Goal: Transaction & Acquisition: Obtain resource

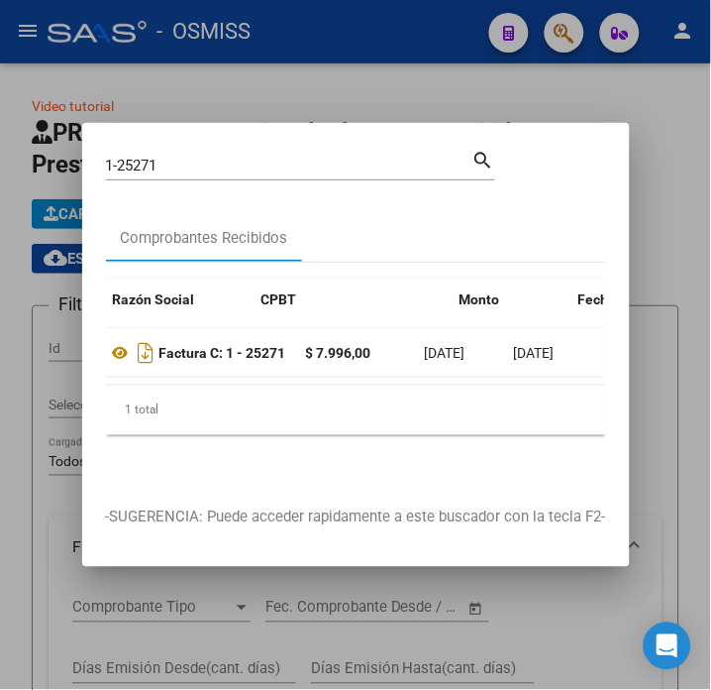
scroll to position [0, 443]
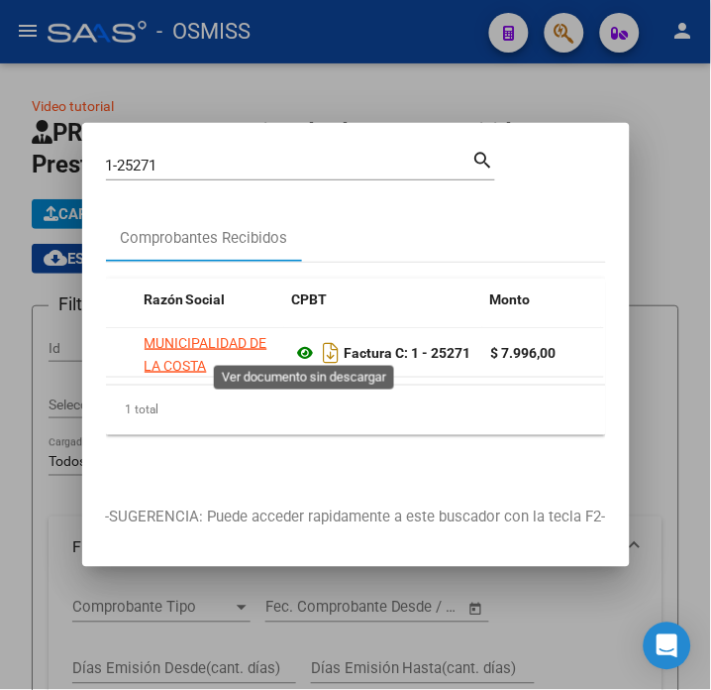
click at [305, 342] on icon at bounding box center [306, 353] width 26 height 24
click at [204, 157] on input "1-25271" at bounding box center [289, 166] width 367 height 18
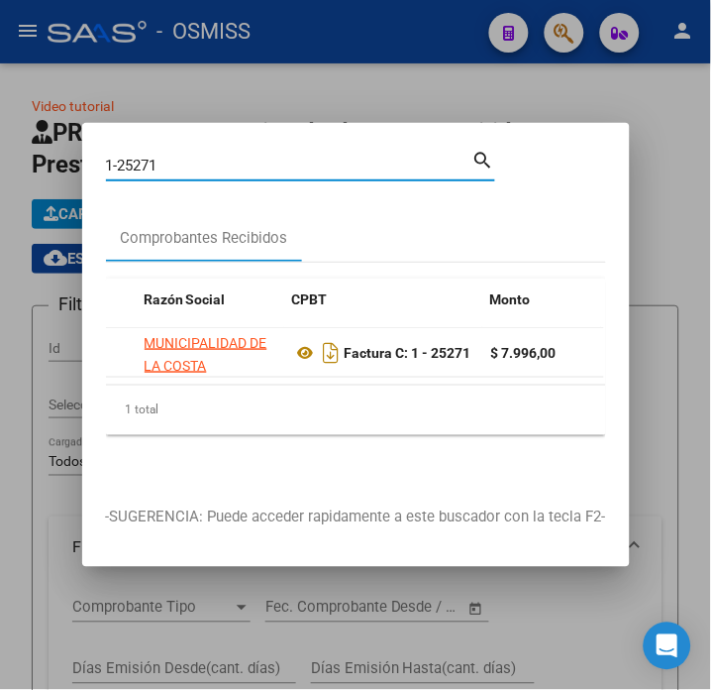
click at [204, 157] on input "1-25271" at bounding box center [289, 166] width 367 height 18
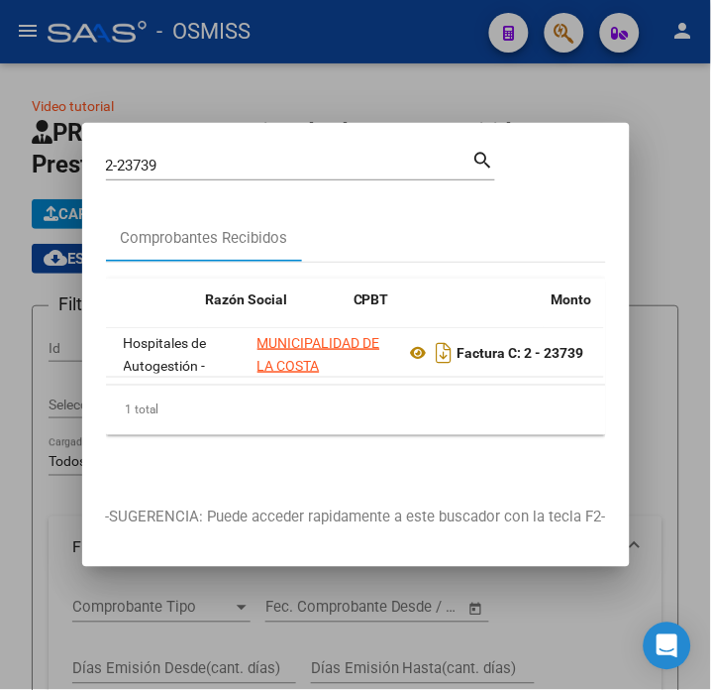
scroll to position [0, 505]
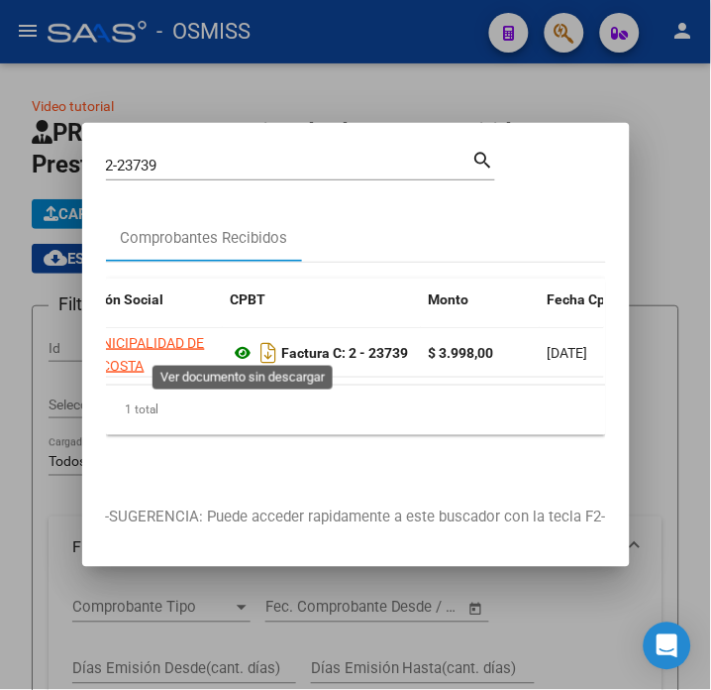
click at [231, 348] on icon at bounding box center [244, 353] width 26 height 24
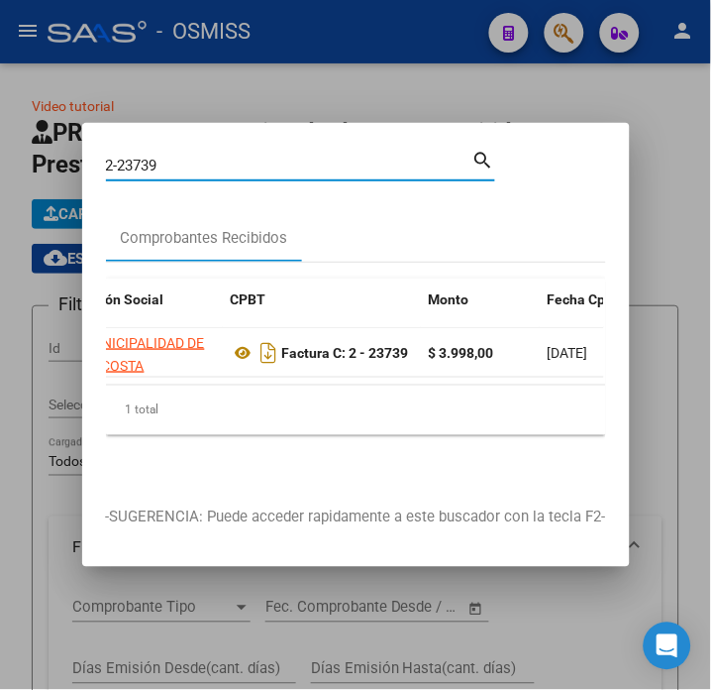
click at [209, 157] on input "2-23739" at bounding box center [289, 166] width 367 height 18
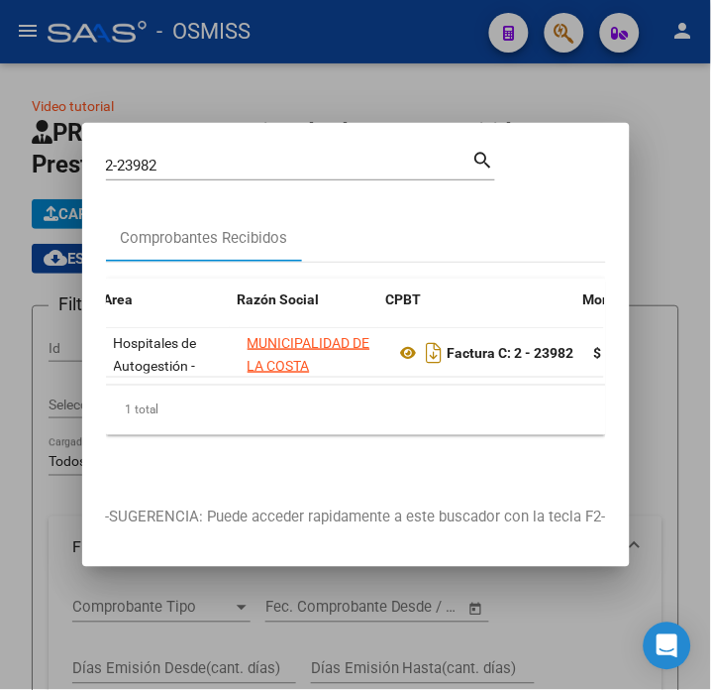
scroll to position [0, 350]
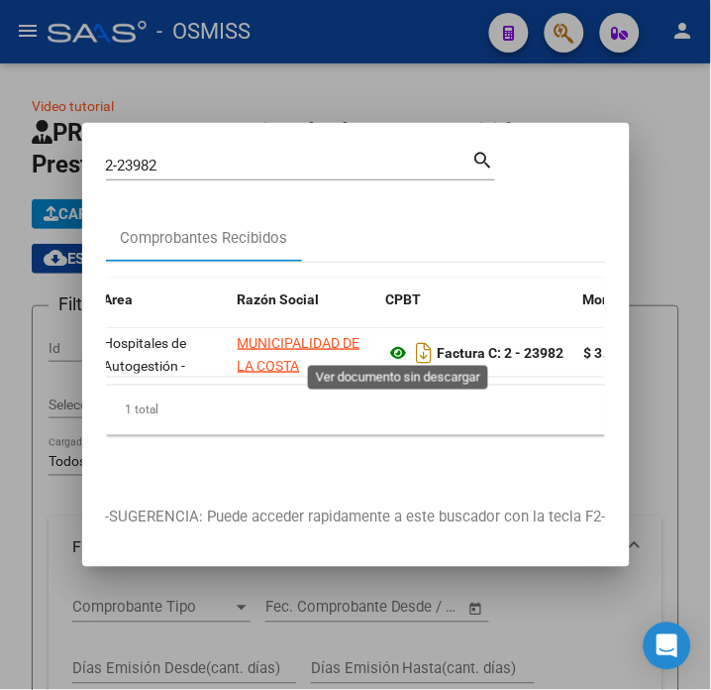
click at [401, 341] on icon at bounding box center [399, 353] width 26 height 24
click at [248, 162] on input "2-23982" at bounding box center [289, 166] width 367 height 18
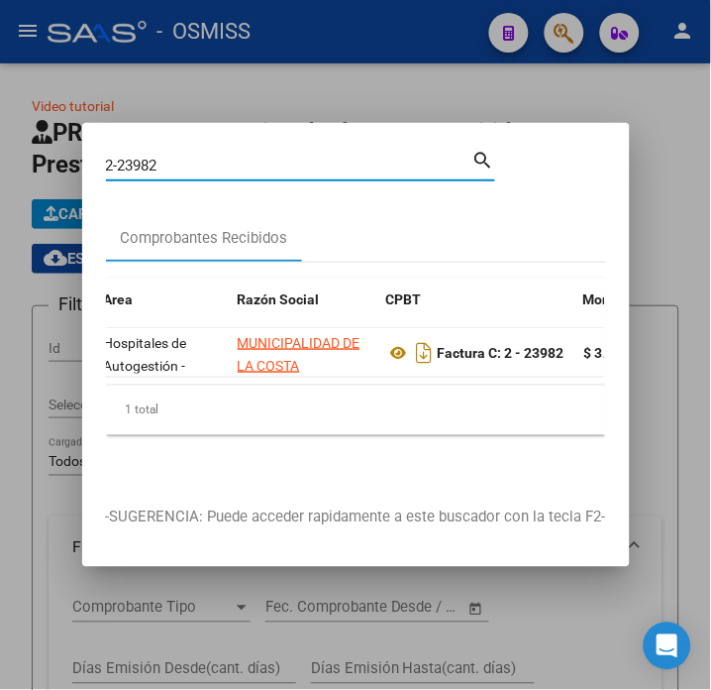
click at [248, 162] on input "2-23982" at bounding box center [289, 166] width 367 height 18
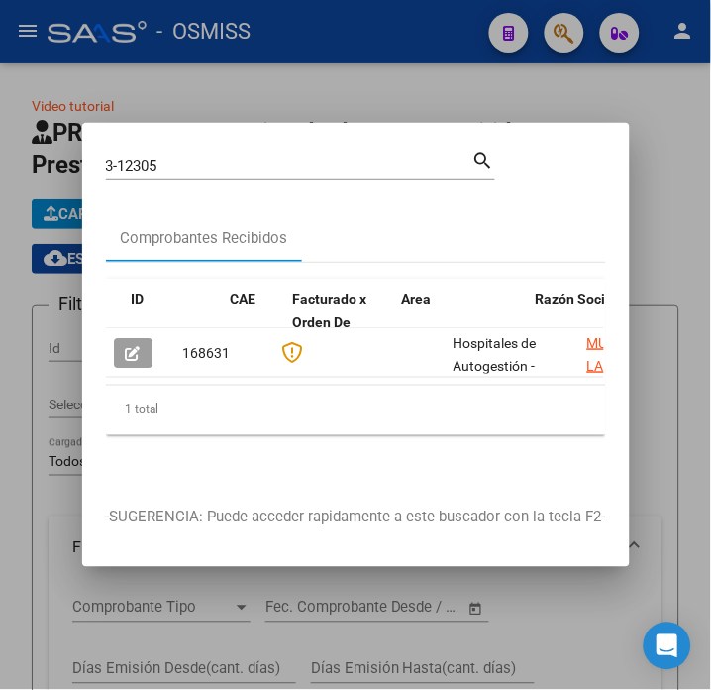
scroll to position [0, 474]
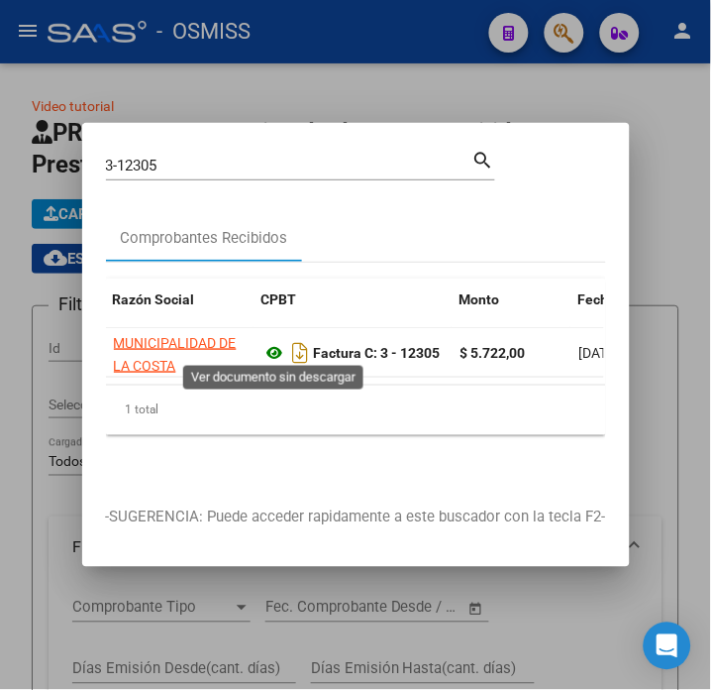
click at [268, 345] on icon at bounding box center [276, 353] width 26 height 24
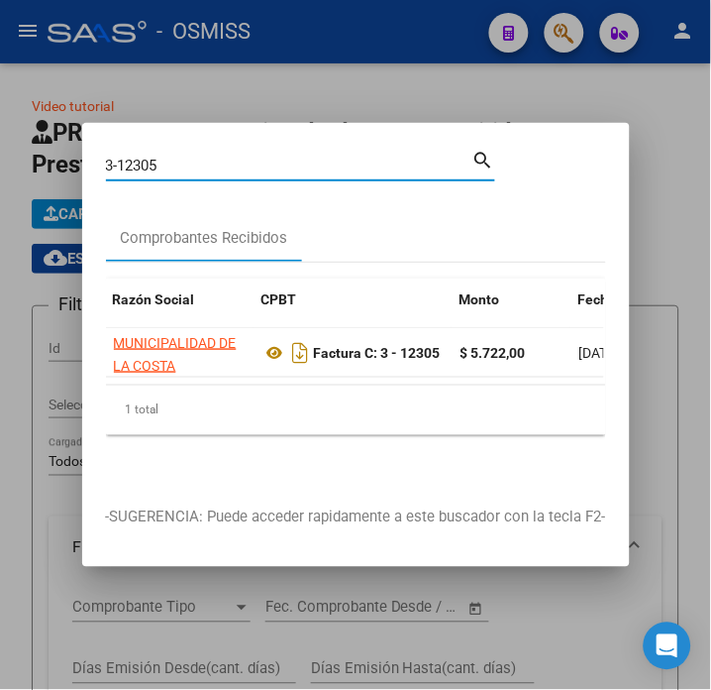
drag, startPoint x: 239, startPoint y: 160, endPoint x: 122, endPoint y: 157, distance: 116.9
click at [122, 157] on input "3-12305" at bounding box center [289, 166] width 367 height 18
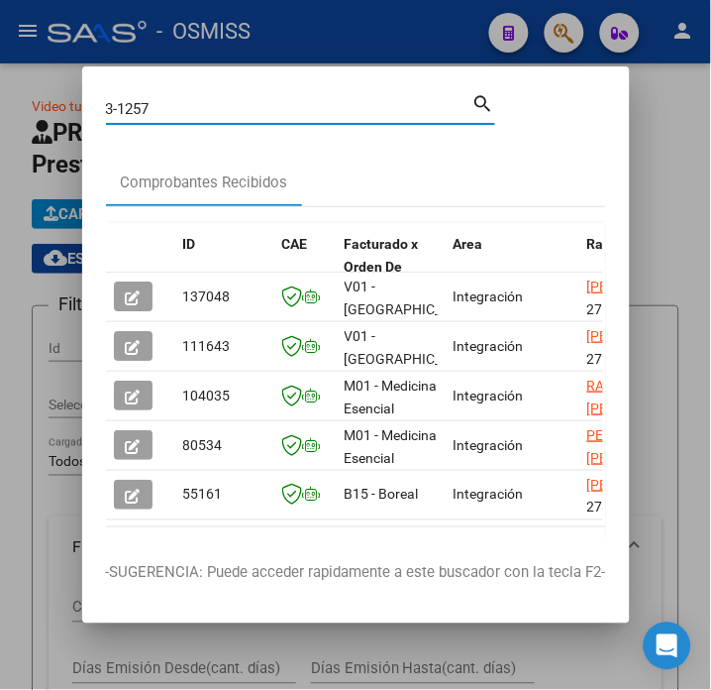
drag, startPoint x: 107, startPoint y: 111, endPoint x: 92, endPoint y: 111, distance: 14.9
click at [92, 111] on mat-dialog-content "3-1257 Buscar (apellido, dni, cuil, nro traspaso, cuit, obra social) search Com…" at bounding box center [356, 314] width 548 height 448
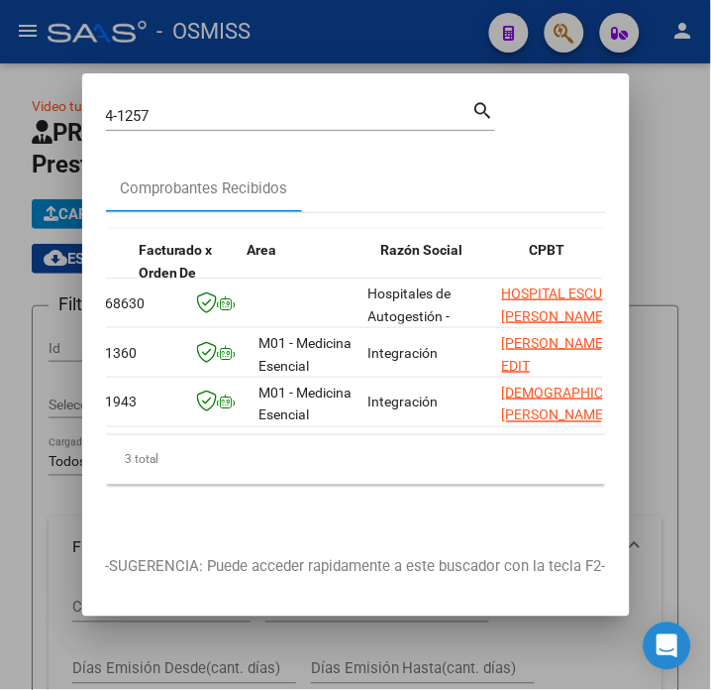
scroll to position [0, 305]
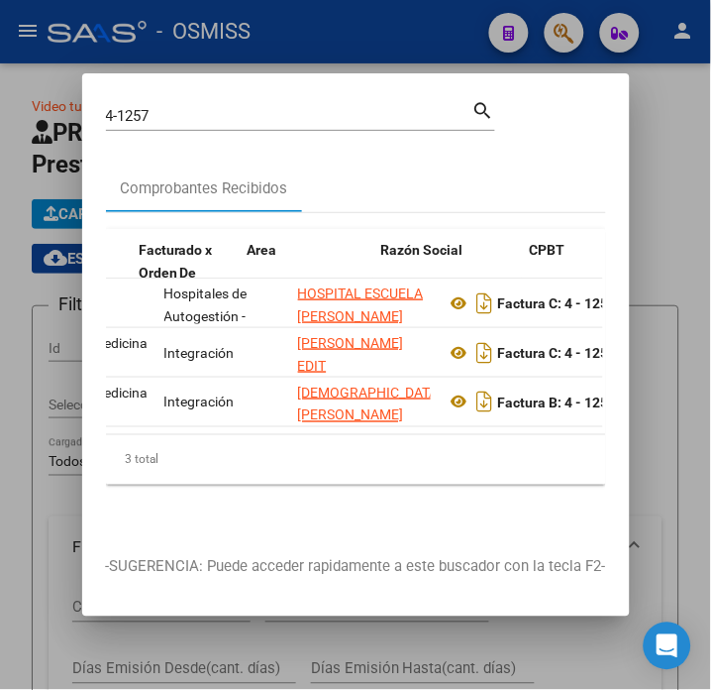
drag, startPoint x: 236, startPoint y: 342, endPoint x: 331, endPoint y: 323, distance: 97.0
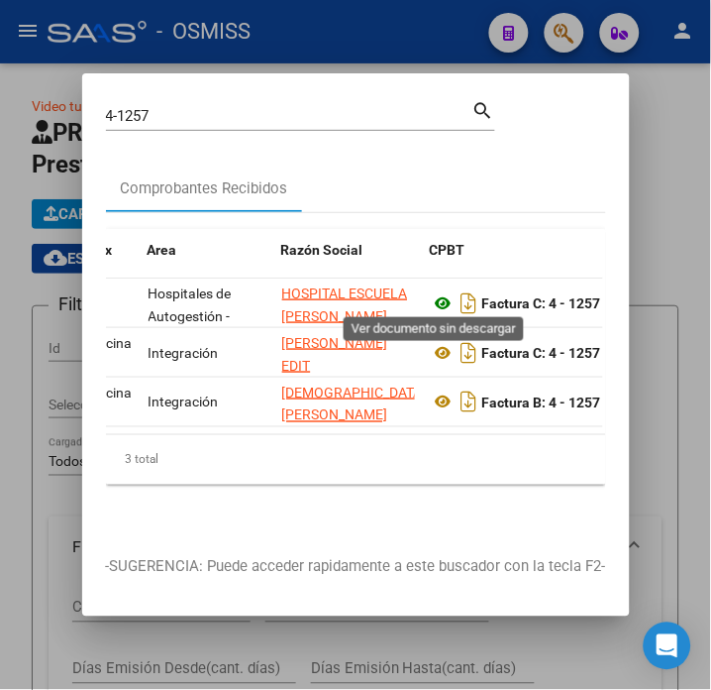
click at [437, 297] on icon at bounding box center [444, 303] width 26 height 24
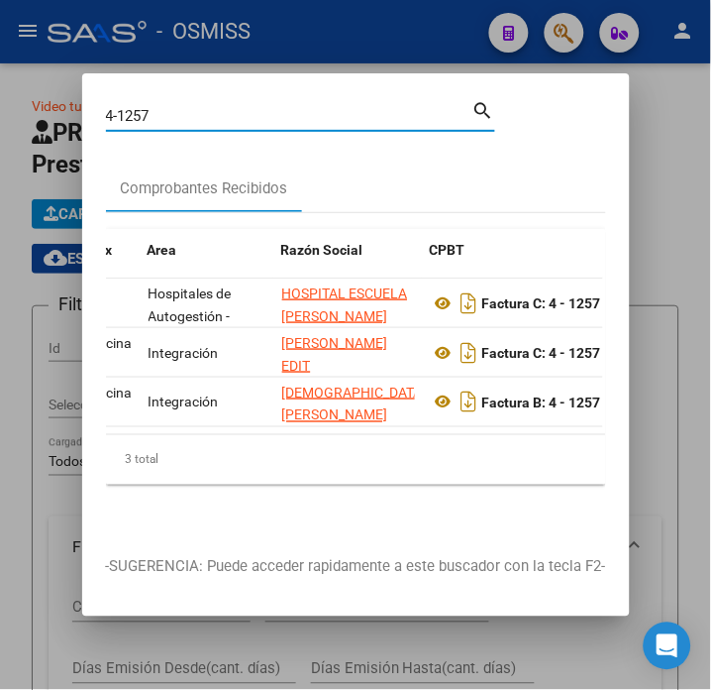
drag, startPoint x: 182, startPoint y: 106, endPoint x: 112, endPoint y: 115, distance: 70.9
click at [112, 115] on input "4-1257" at bounding box center [289, 116] width 367 height 18
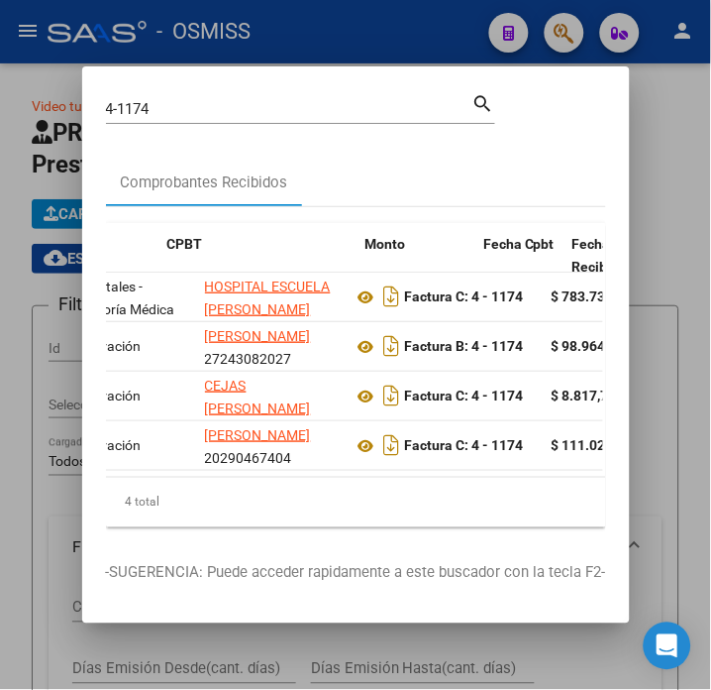
scroll to position [0, 579]
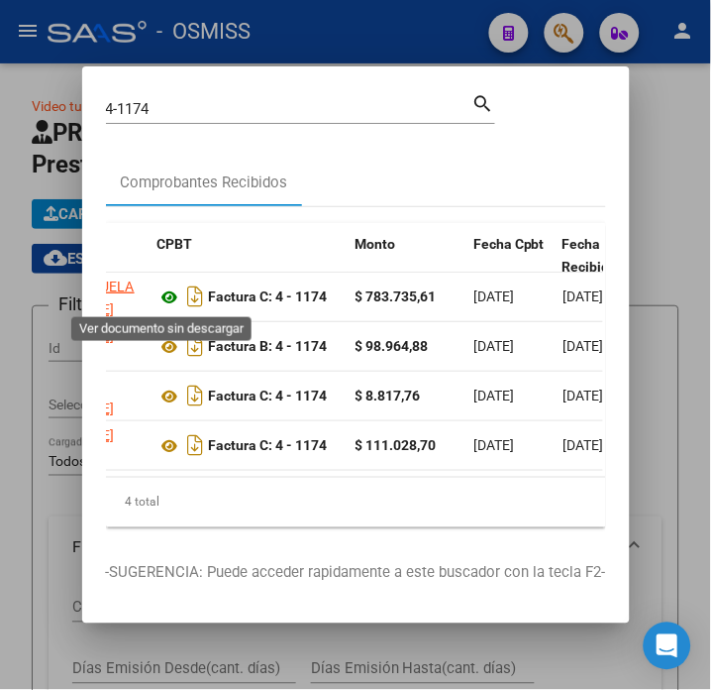
click at [158, 290] on icon at bounding box center [171, 297] width 26 height 24
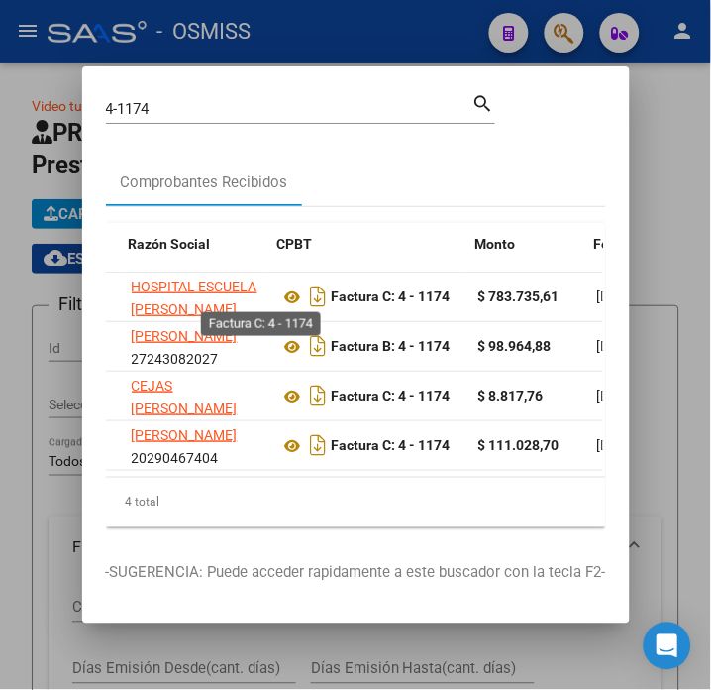
drag, startPoint x: 283, startPoint y: 299, endPoint x: 251, endPoint y: 293, distance: 33.2
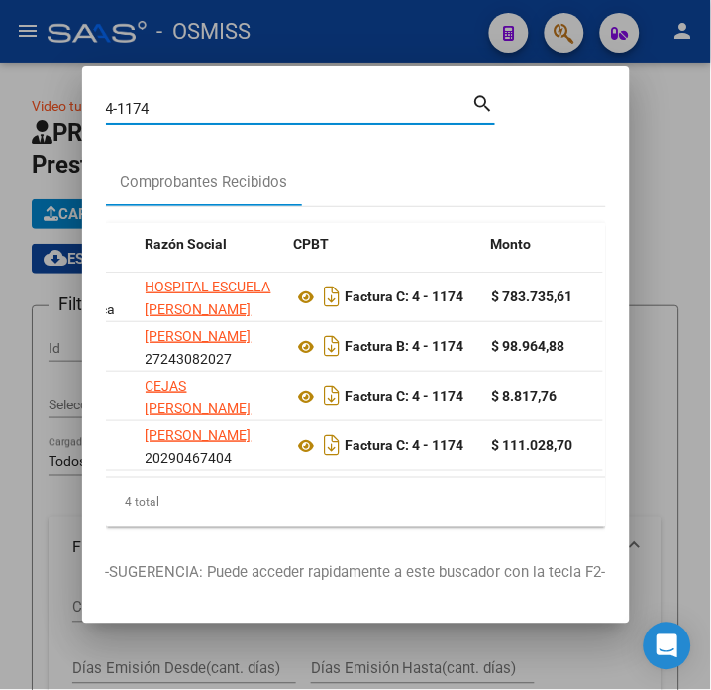
drag, startPoint x: 110, startPoint y: 104, endPoint x: 91, endPoint y: 107, distance: 19.1
click at [91, 107] on mat-dialog-content "4-1174 Buscar (apellido, dni, cuil, nro traspaso, cuit, obra social) search Com…" at bounding box center [356, 314] width 548 height 448
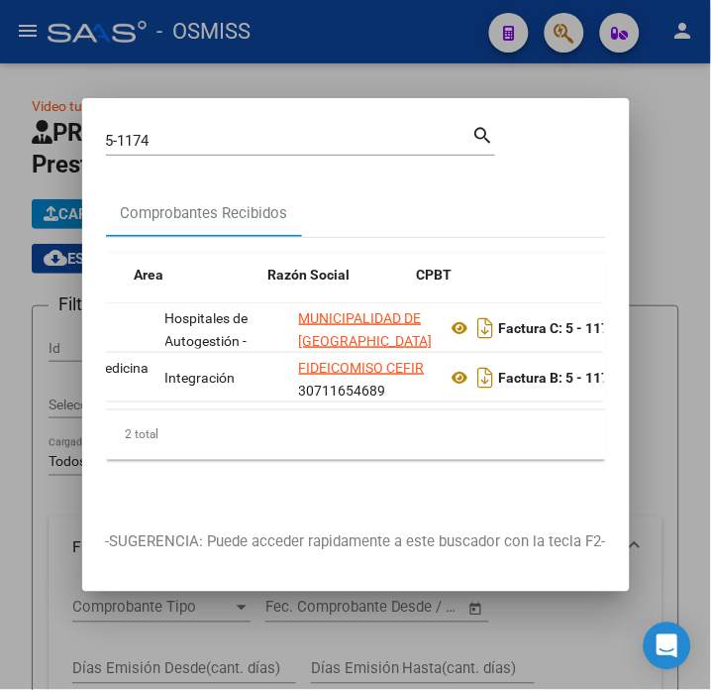
scroll to position [0, 340]
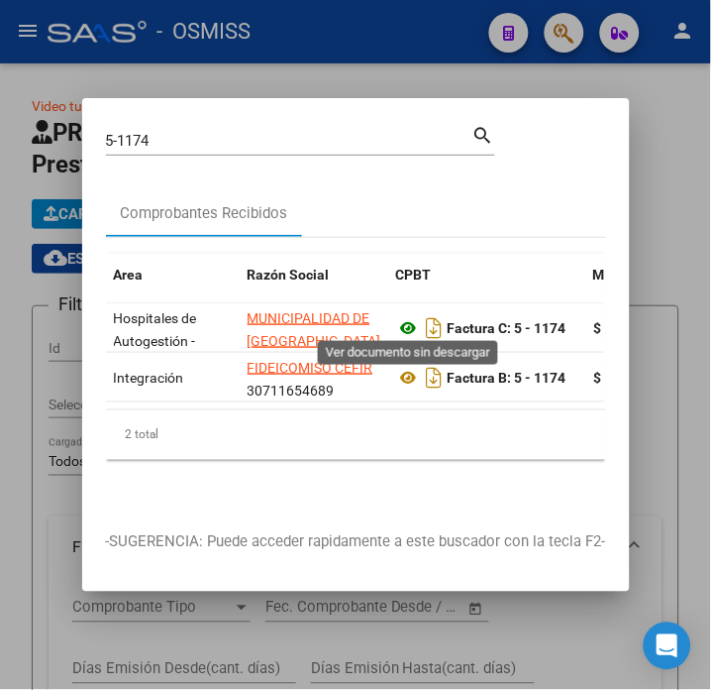
click at [412, 323] on icon at bounding box center [409, 328] width 26 height 24
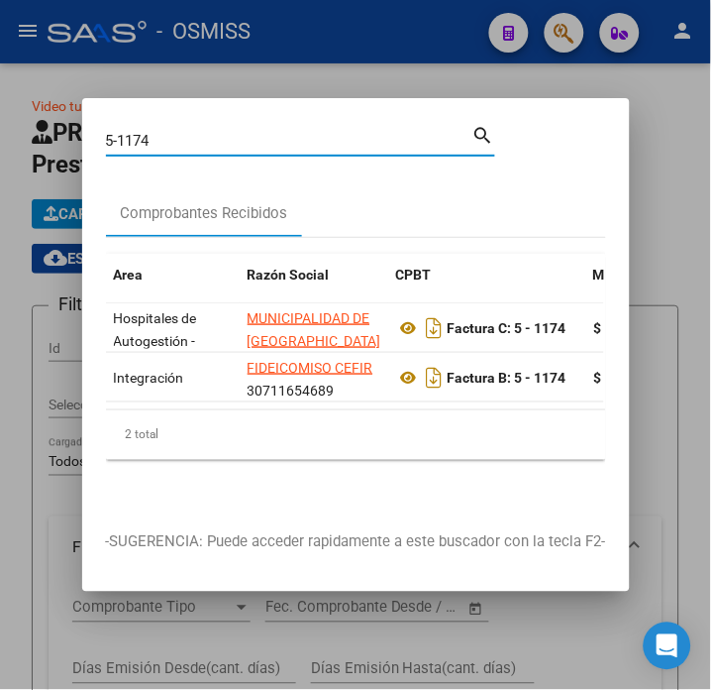
drag, startPoint x: 183, startPoint y: 137, endPoint x: 41, endPoint y: 135, distance: 142.7
click at [41, 135] on div "5-1174 Buscar (apellido, dni, cuil, nro traspaso, cuit, obra social) search Com…" at bounding box center [355, 345] width 711 height 690
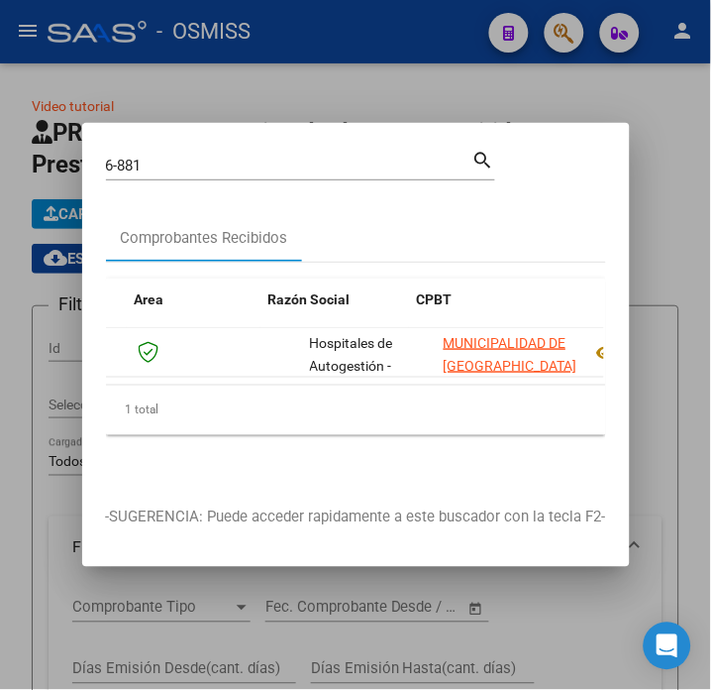
scroll to position [0, 319]
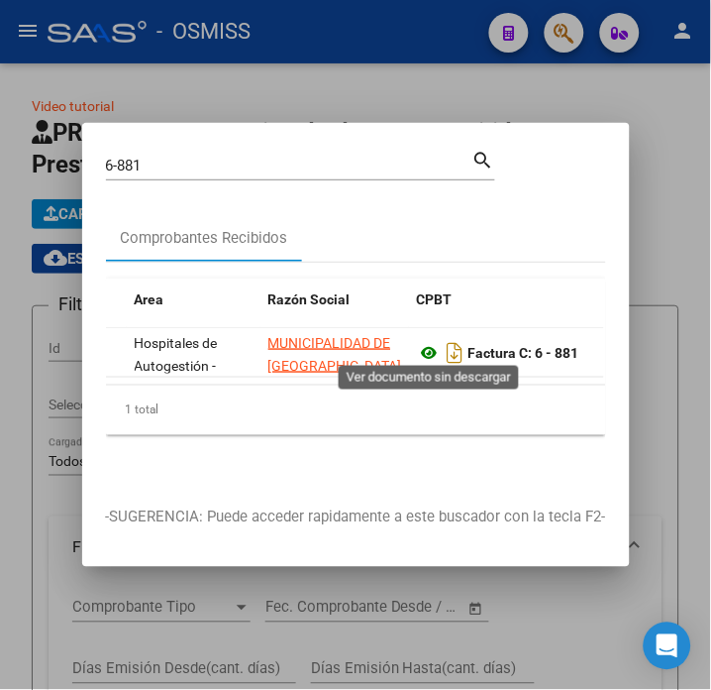
click at [428, 342] on icon at bounding box center [430, 353] width 26 height 24
click at [218, 157] on input "6-881" at bounding box center [289, 166] width 367 height 18
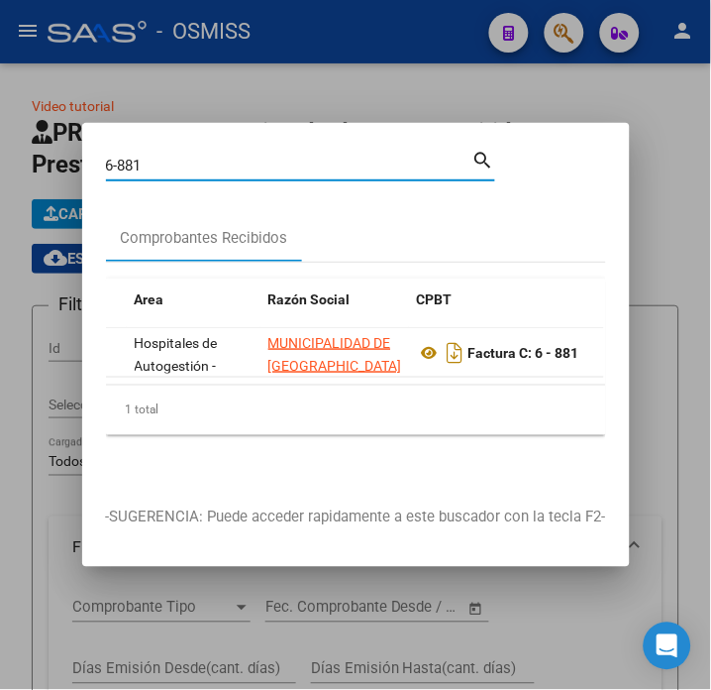
click at [218, 157] on input "6-881" at bounding box center [289, 166] width 367 height 18
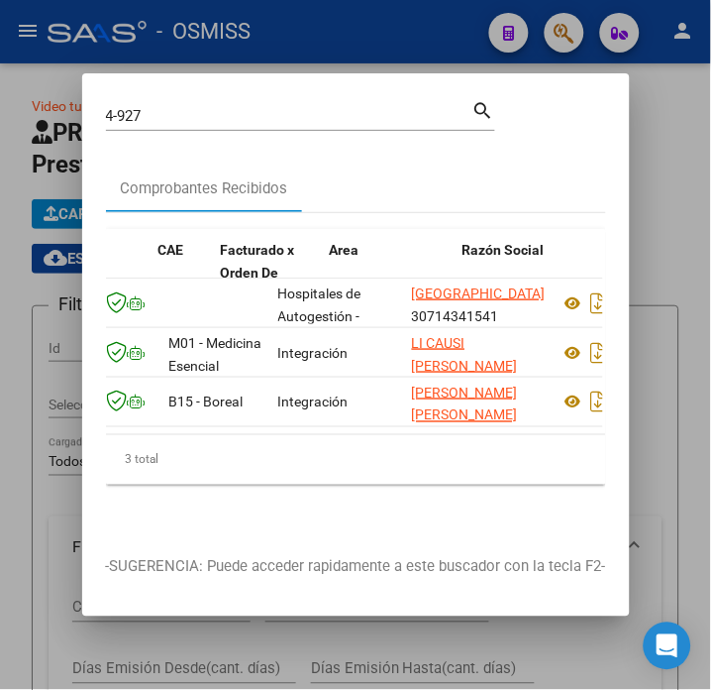
scroll to position [0, 248]
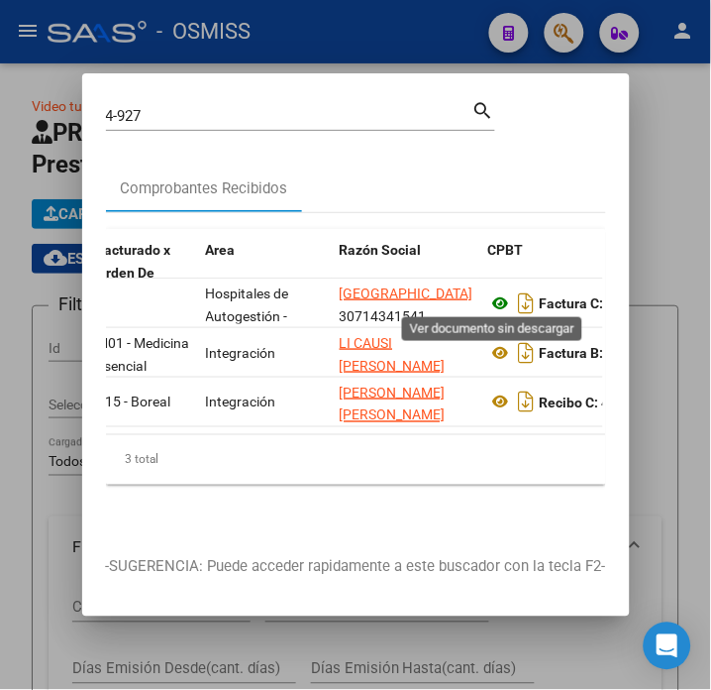
click at [492, 294] on icon at bounding box center [501, 303] width 26 height 24
click at [153, 107] on input "4-927" at bounding box center [289, 116] width 367 height 18
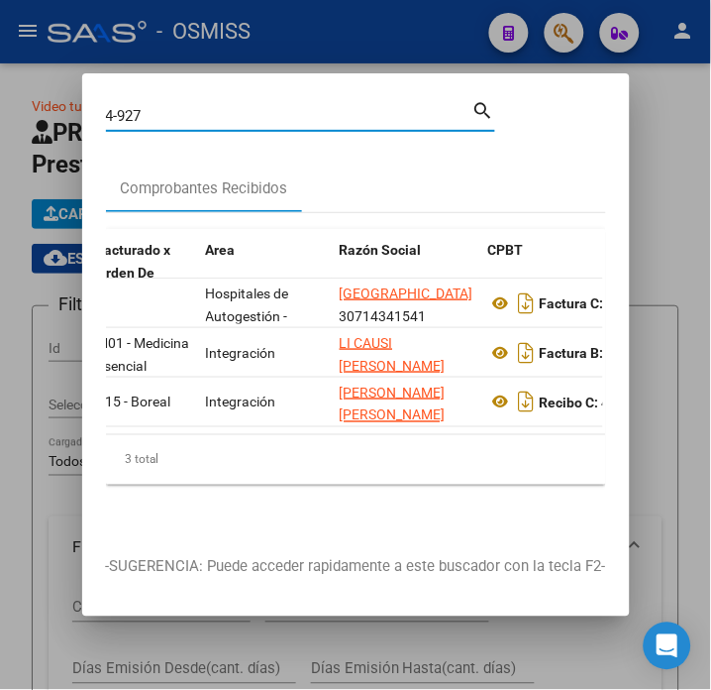
drag, startPoint x: 153, startPoint y: 107, endPoint x: 121, endPoint y: 111, distance: 32.0
click at [121, 111] on input "4-927" at bounding box center [289, 116] width 367 height 18
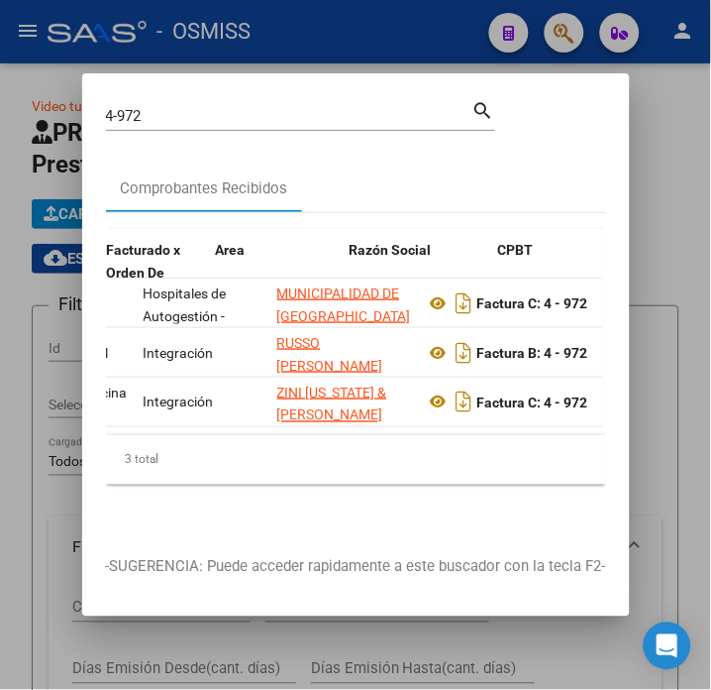
scroll to position [0, 372]
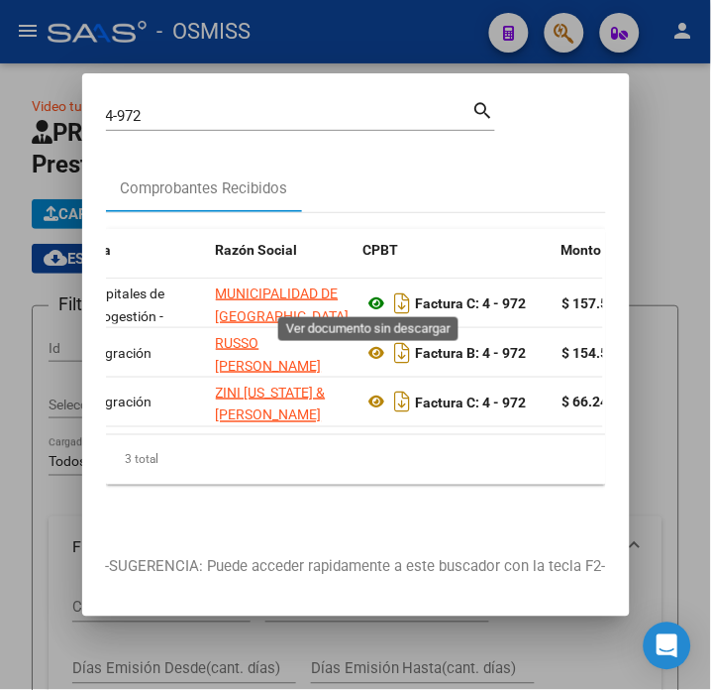
click at [368, 297] on icon at bounding box center [378, 303] width 26 height 24
click at [161, 113] on input "4-972" at bounding box center [289, 116] width 367 height 18
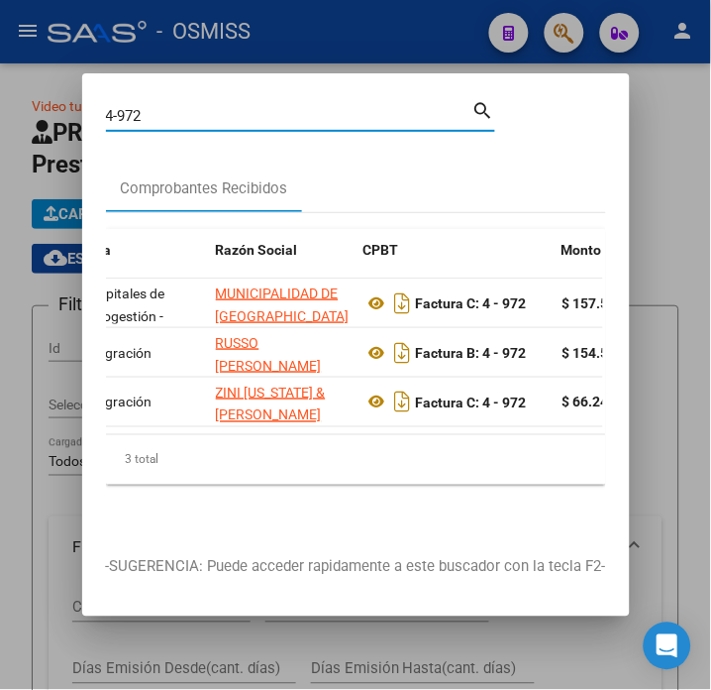
click at [161, 113] on input "4-972" at bounding box center [289, 116] width 367 height 18
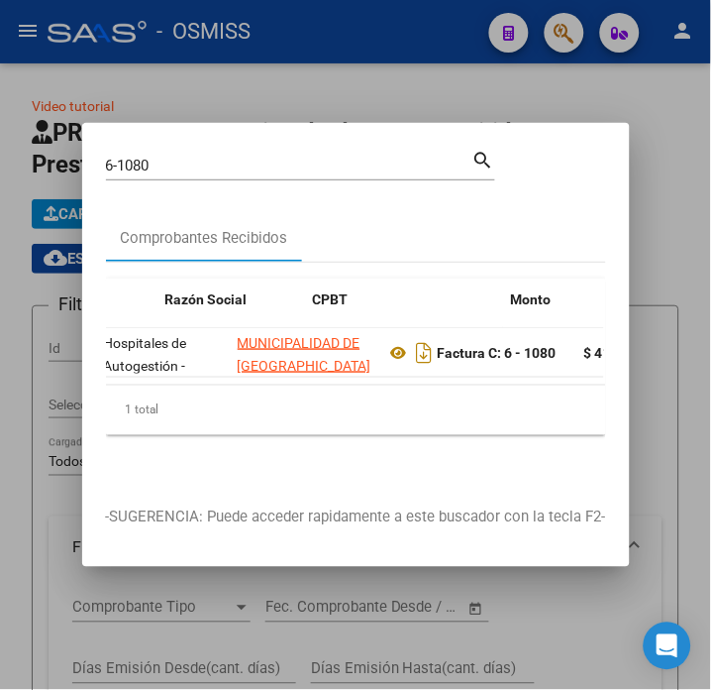
scroll to position [0, 536]
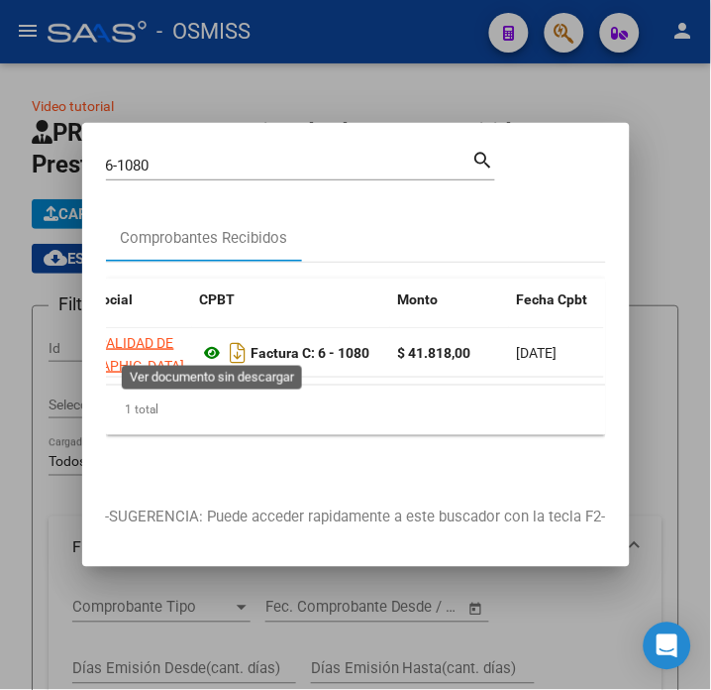
click at [212, 351] on icon at bounding box center [213, 353] width 26 height 24
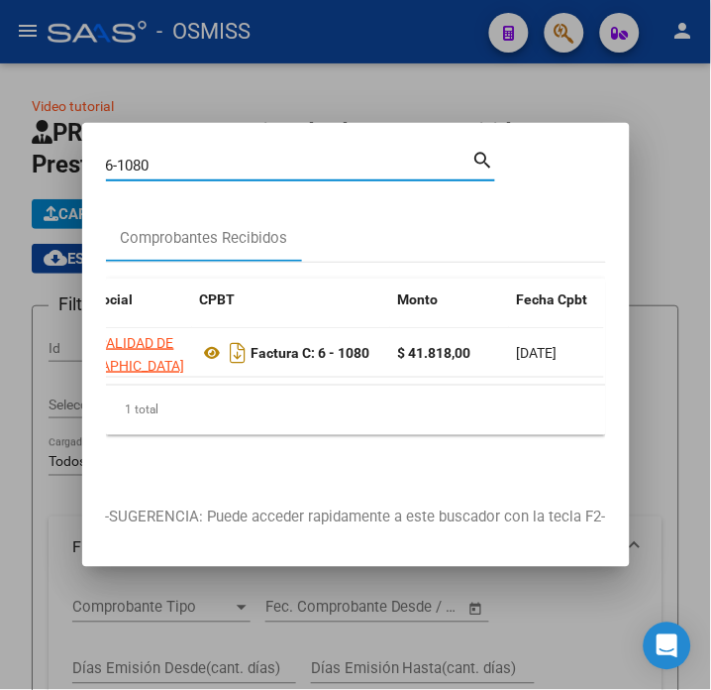
click at [186, 157] on input "6-1080" at bounding box center [289, 166] width 367 height 18
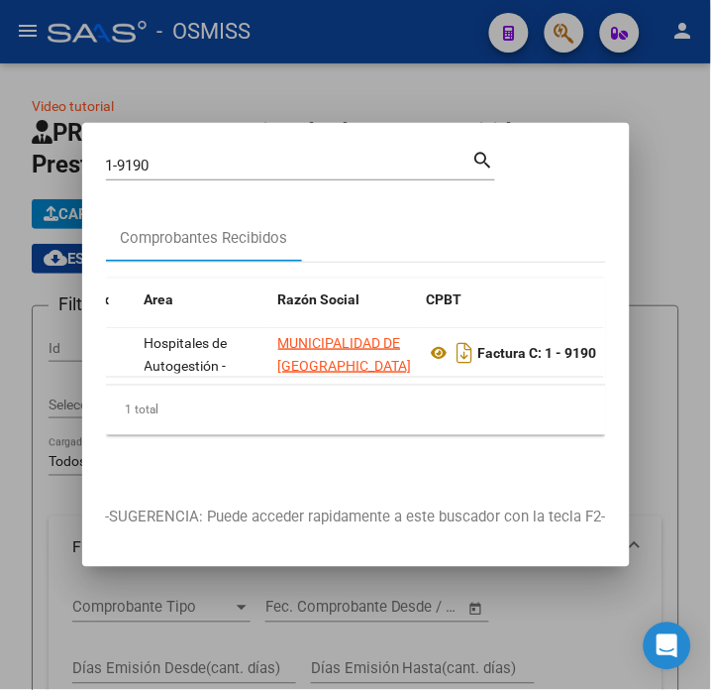
scroll to position [0, 401]
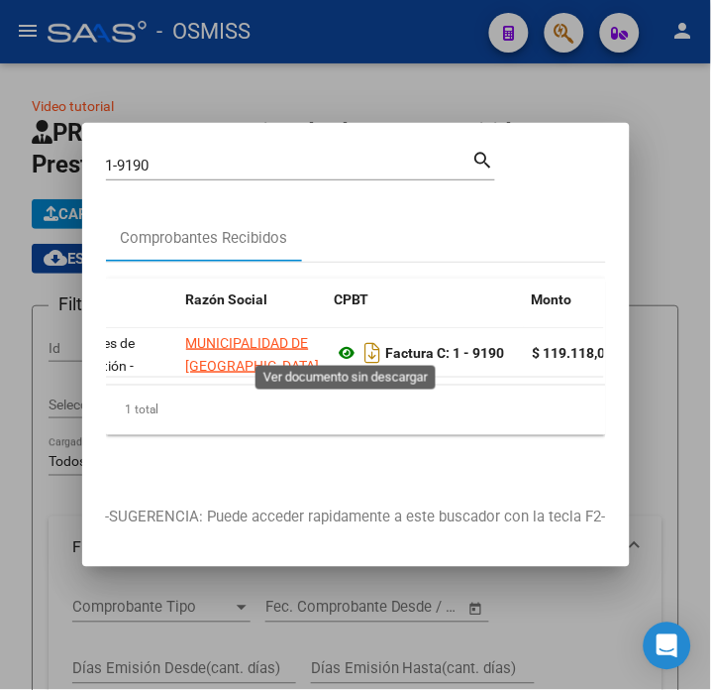
click at [348, 351] on icon at bounding box center [348, 353] width 26 height 24
click at [176, 160] on input "1-9190" at bounding box center [289, 166] width 367 height 18
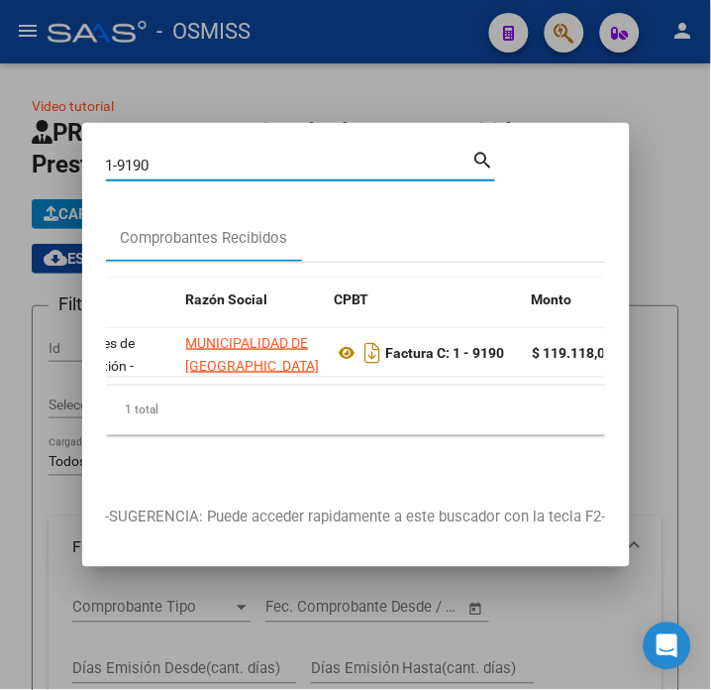
click at [176, 160] on input "1-9190" at bounding box center [289, 166] width 367 height 18
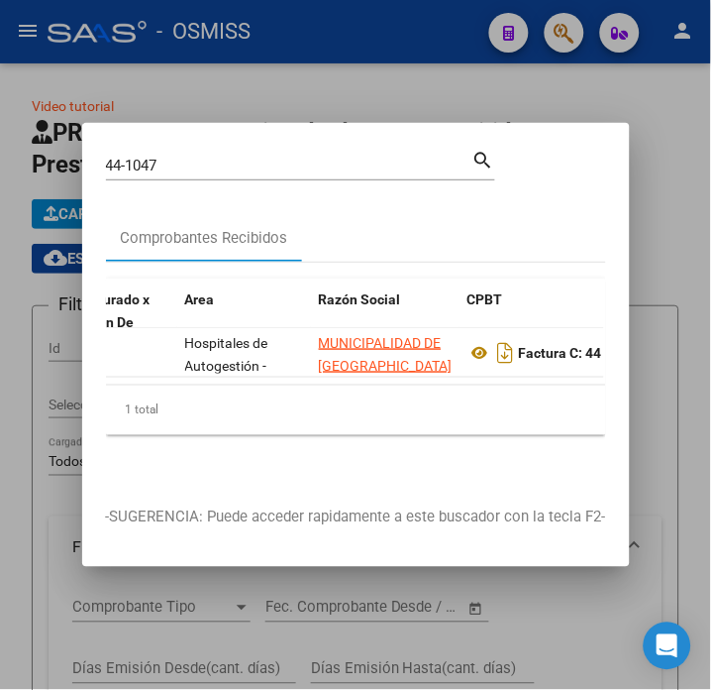
scroll to position [0, 340]
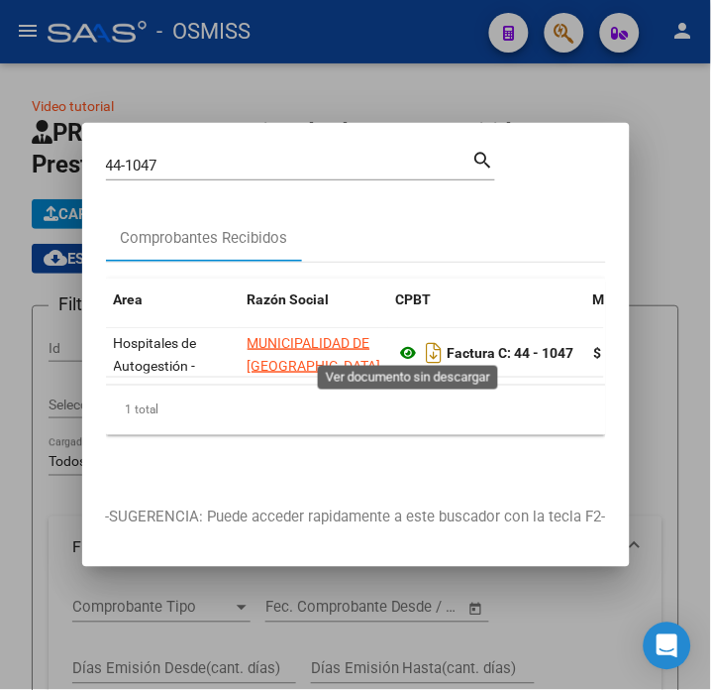
click at [407, 345] on icon at bounding box center [409, 353] width 26 height 24
click at [192, 157] on input "44-1047" at bounding box center [289, 166] width 367 height 18
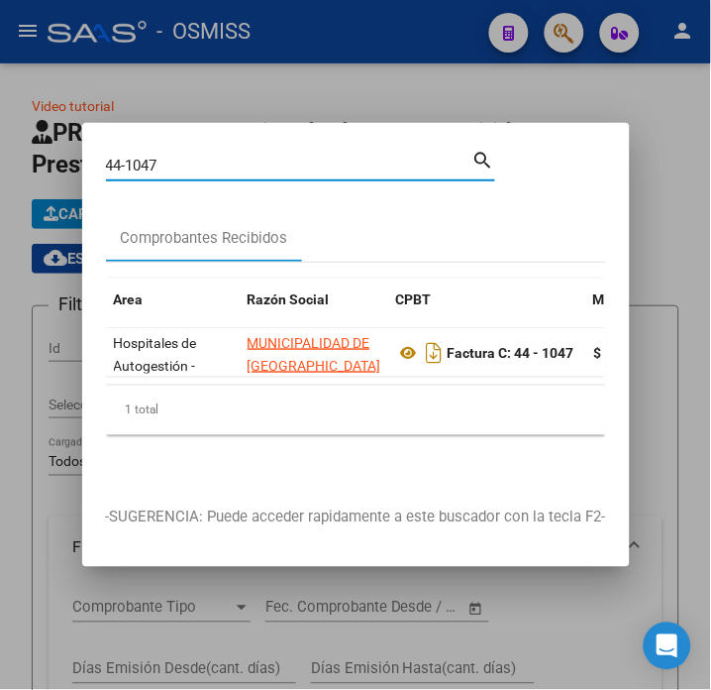
click at [192, 157] on input "44-1047" at bounding box center [289, 166] width 367 height 18
type input "5-17693"
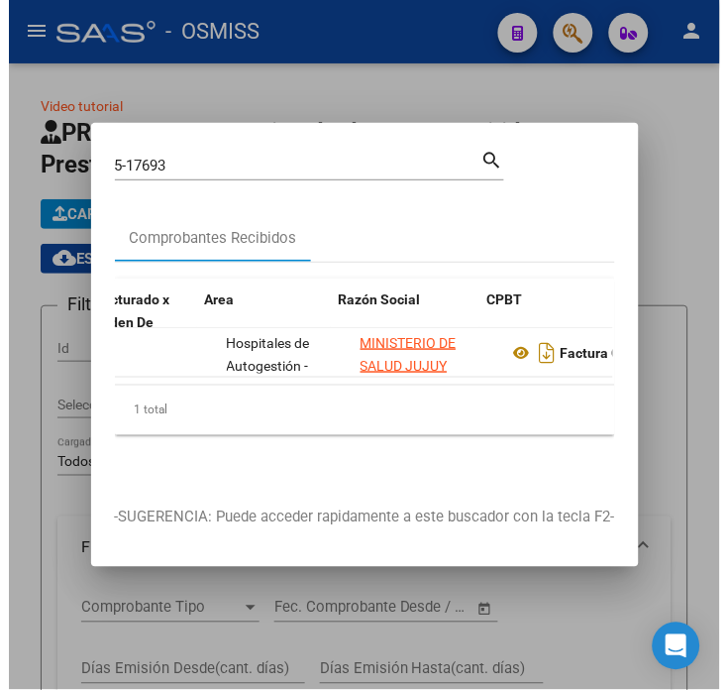
scroll to position [0, 309]
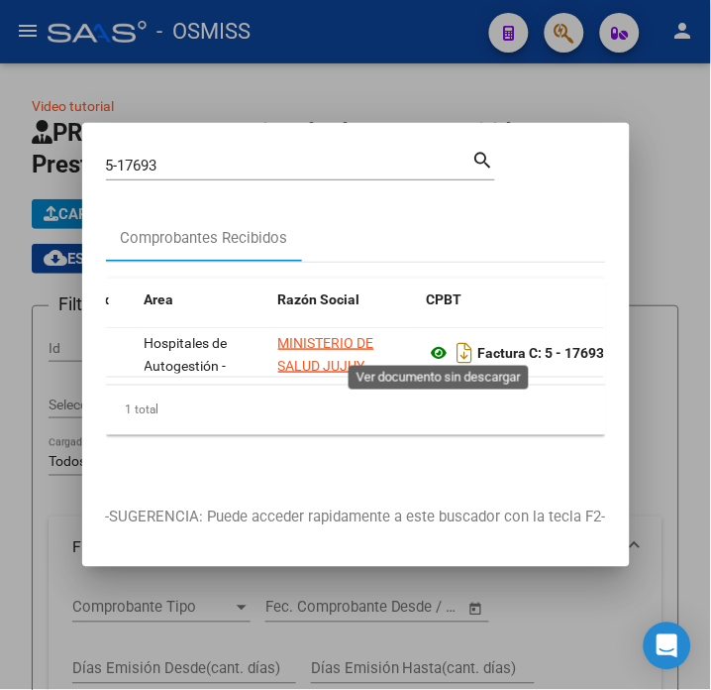
click at [436, 342] on icon at bounding box center [440, 353] width 26 height 24
click at [314, 92] on div at bounding box center [355, 345] width 711 height 690
